Goal: Find specific page/section

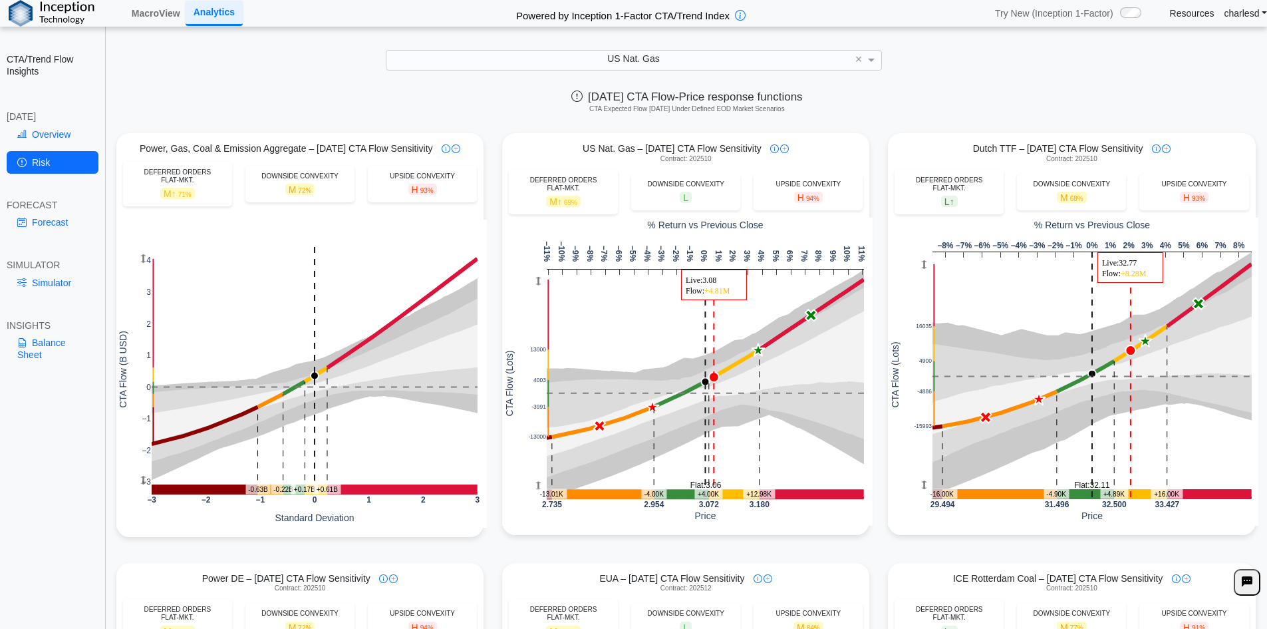
scroll to position [19, 0]
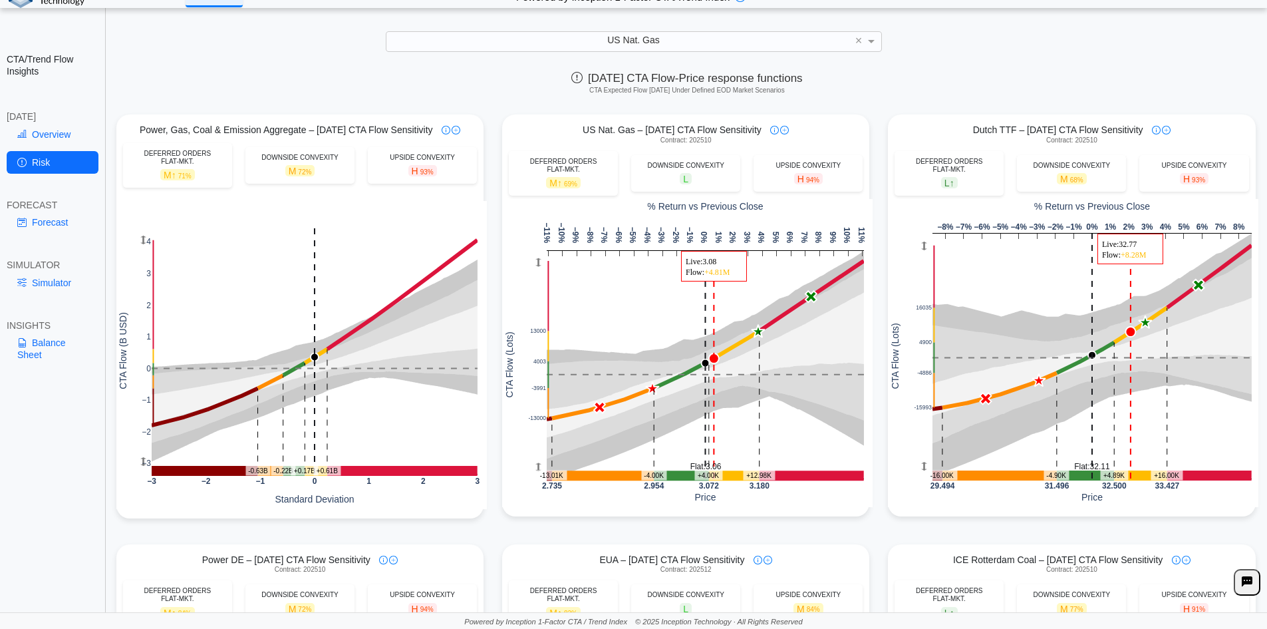
click at [55, 130] on link "Overview" at bounding box center [53, 134] width 92 height 23
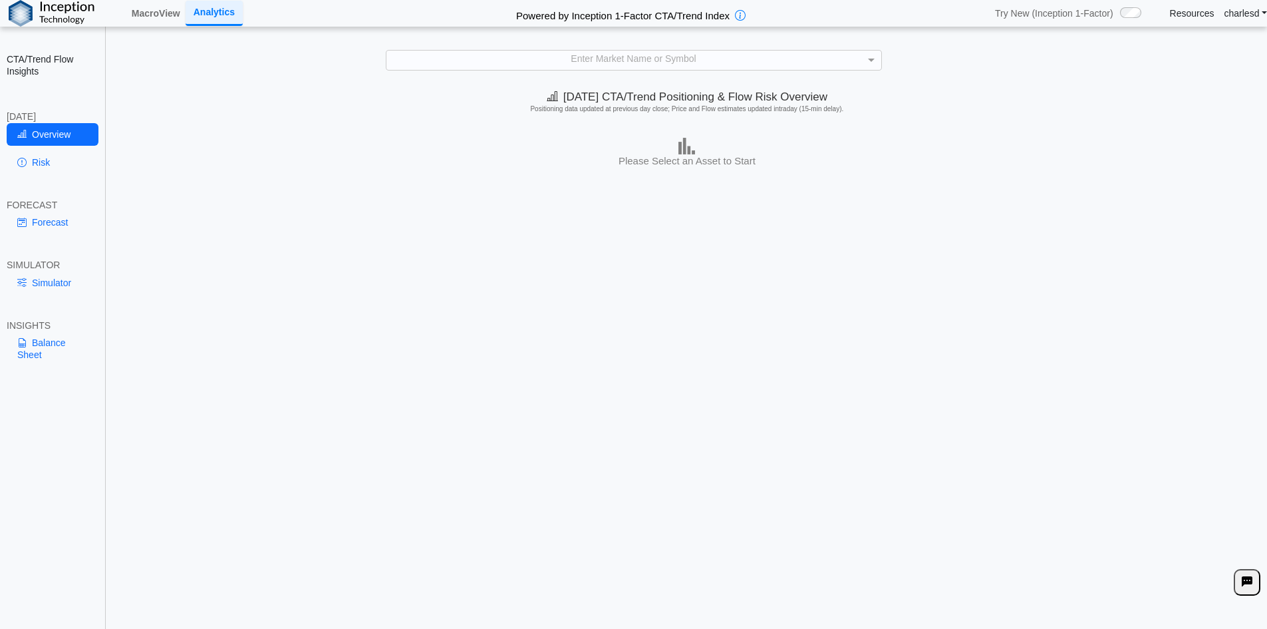
click at [473, 68] on div "Enter Market Name or Symbol" at bounding box center [633, 60] width 495 height 19
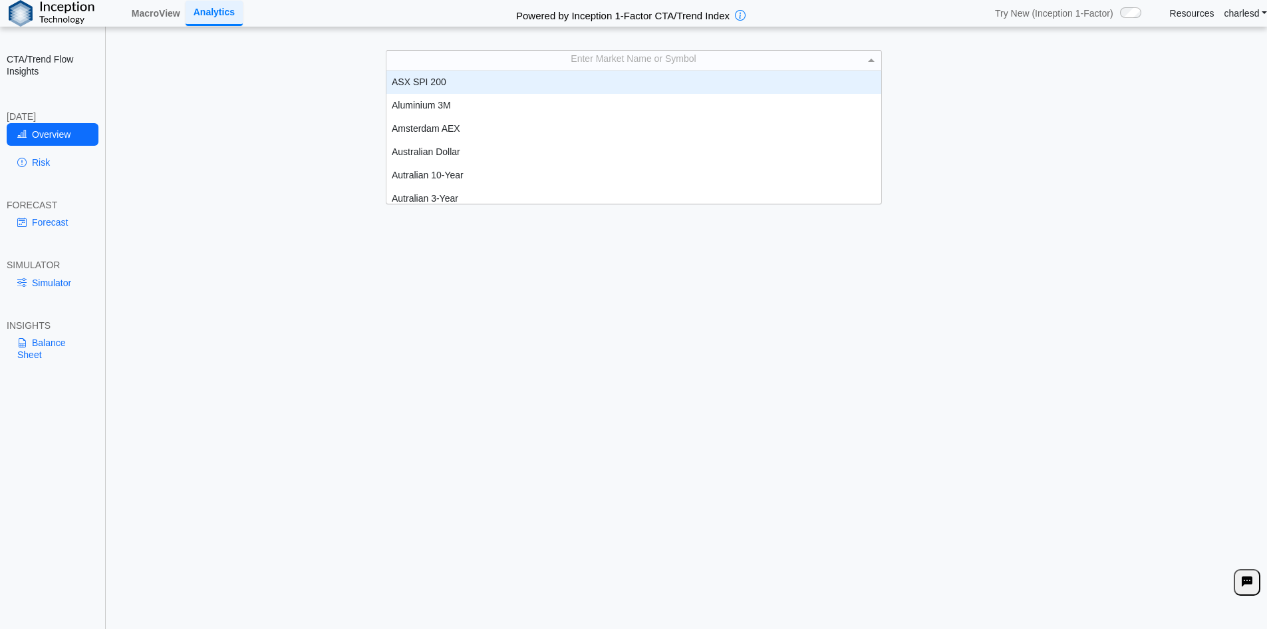
scroll to position [123, 485]
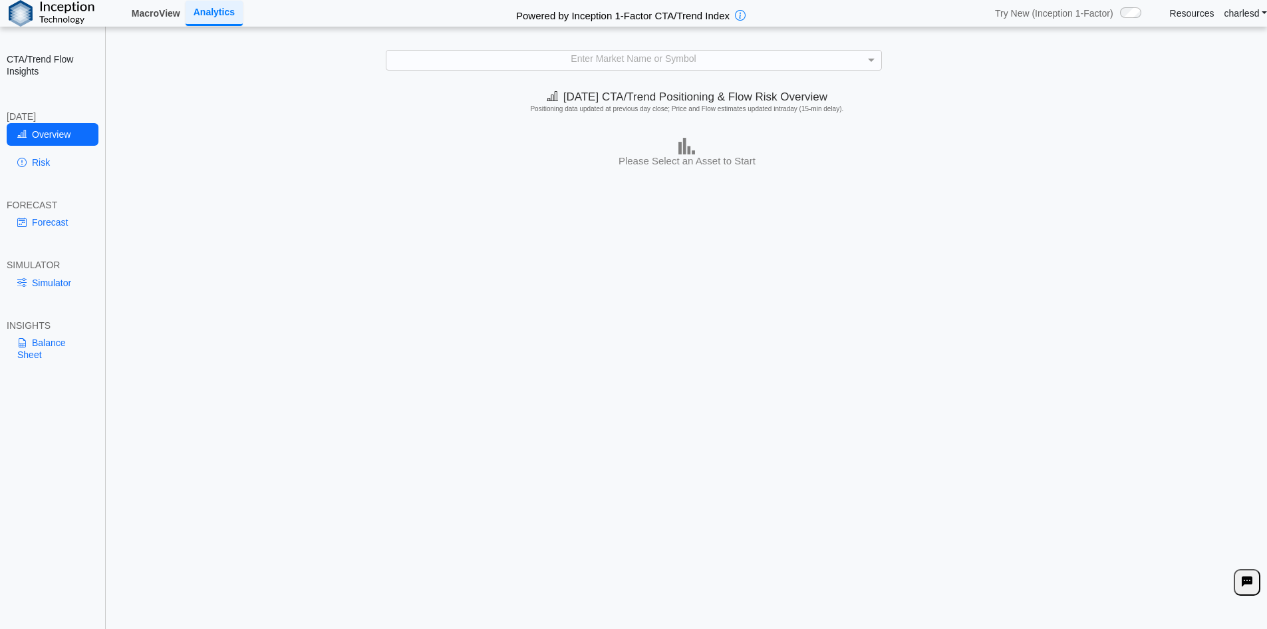
click at [159, 19] on link "MacroView" at bounding box center [155, 13] width 59 height 23
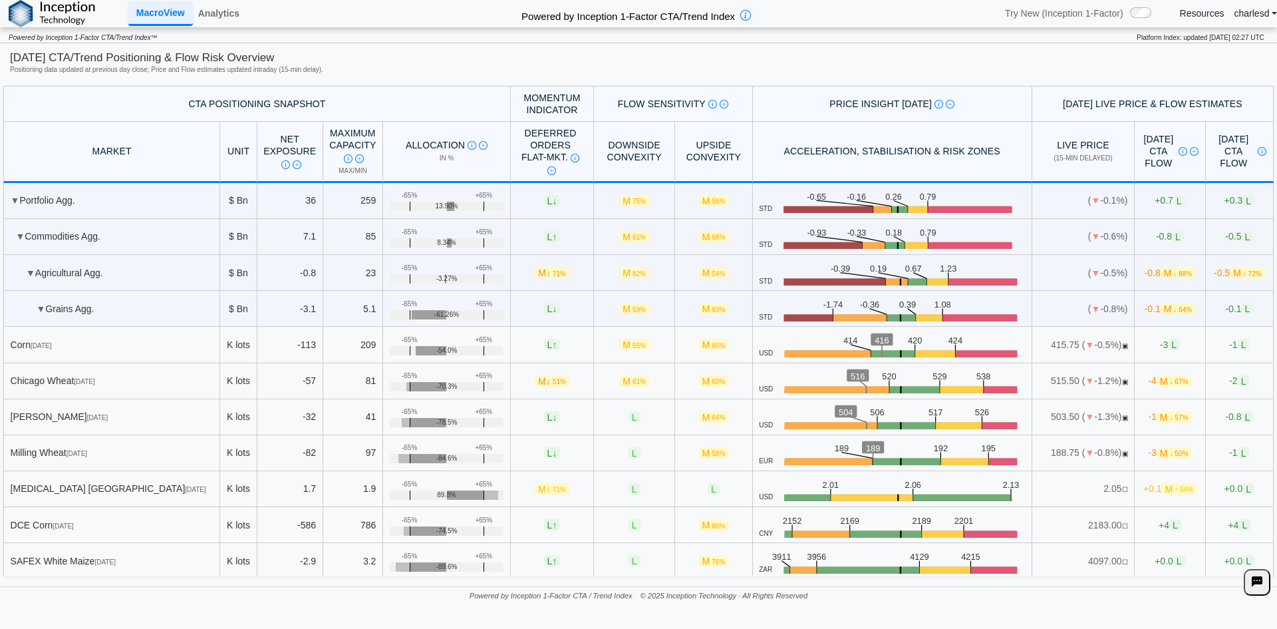
scroll to position [333, 0]
